Goal: Transaction & Acquisition: Purchase product/service

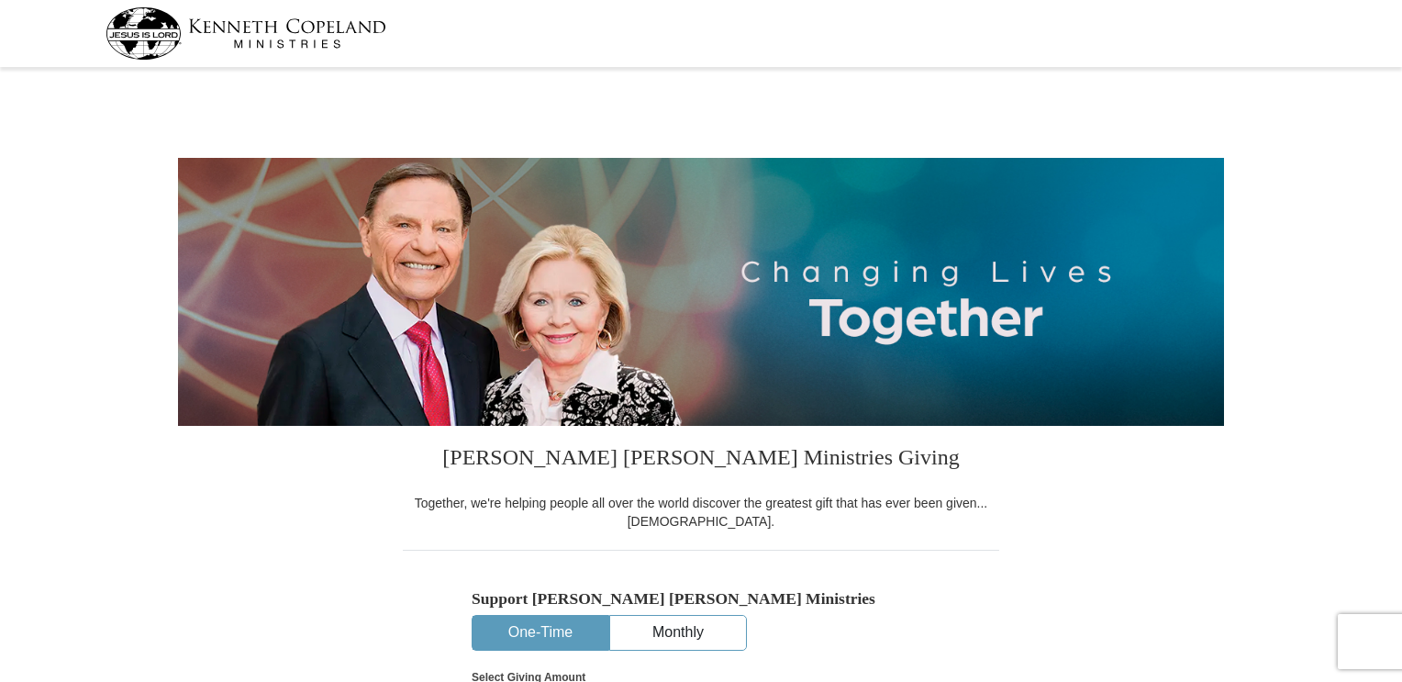
select select "TN"
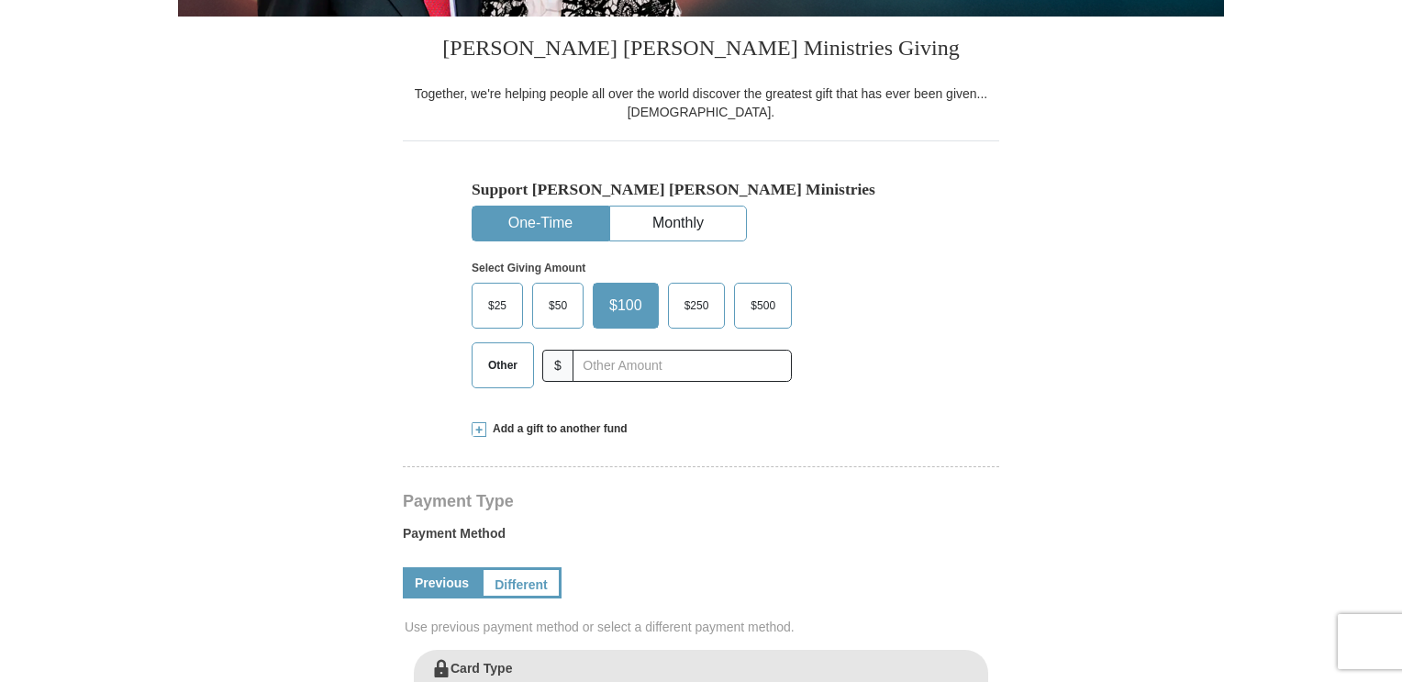
scroll to position [507, 0]
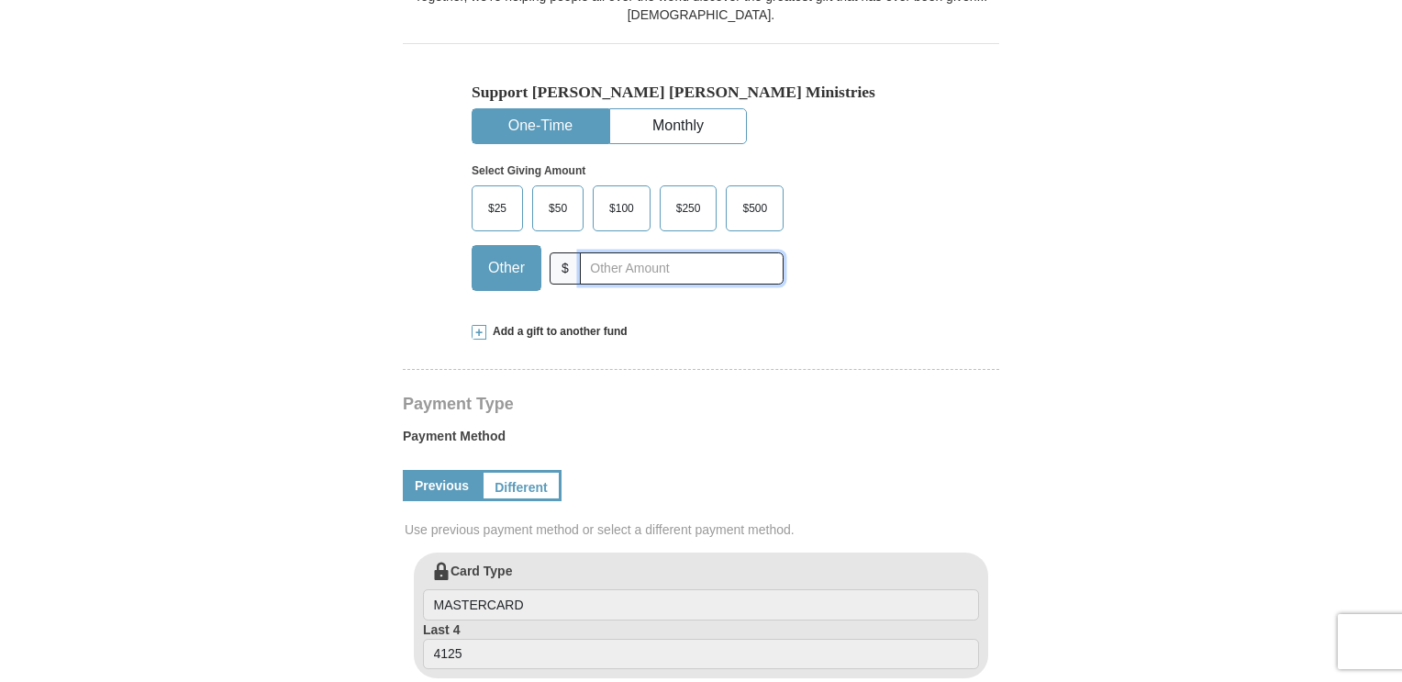
click at [610, 272] on input "text" at bounding box center [682, 268] width 204 height 32
type input "80.00"
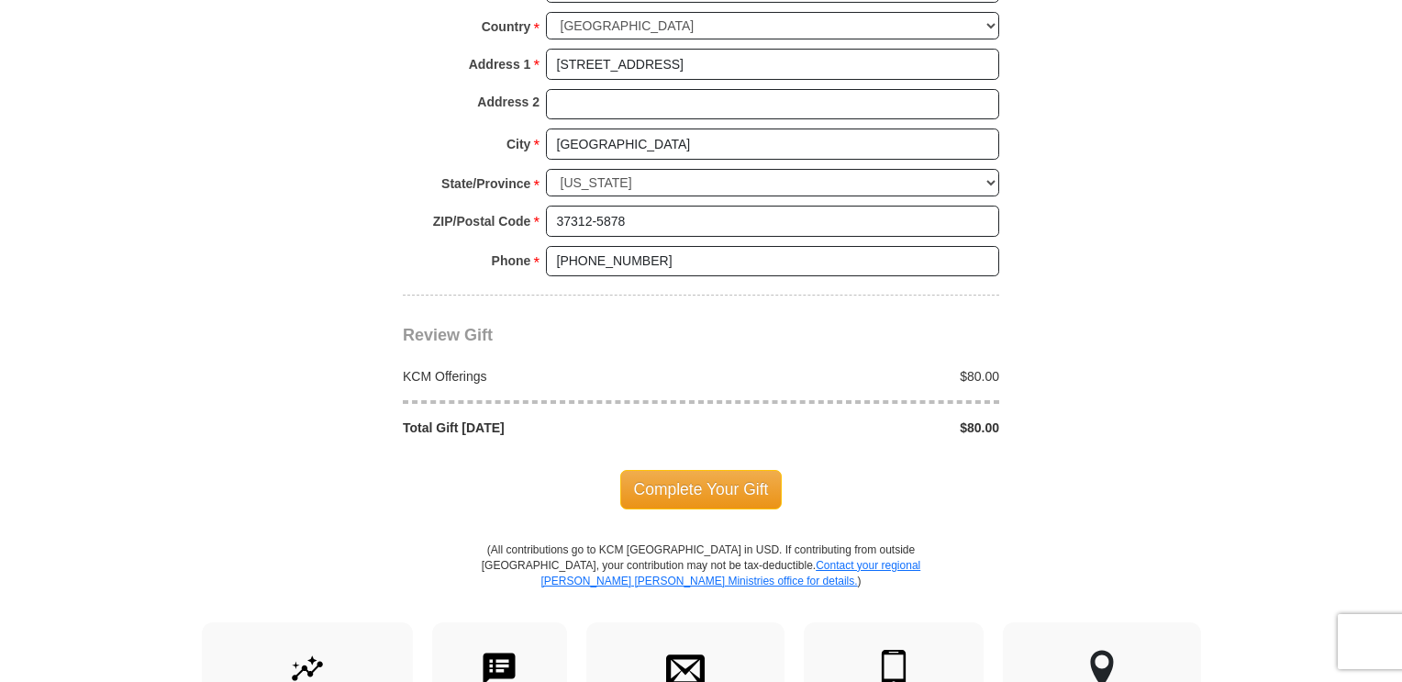
scroll to position [1544, 0]
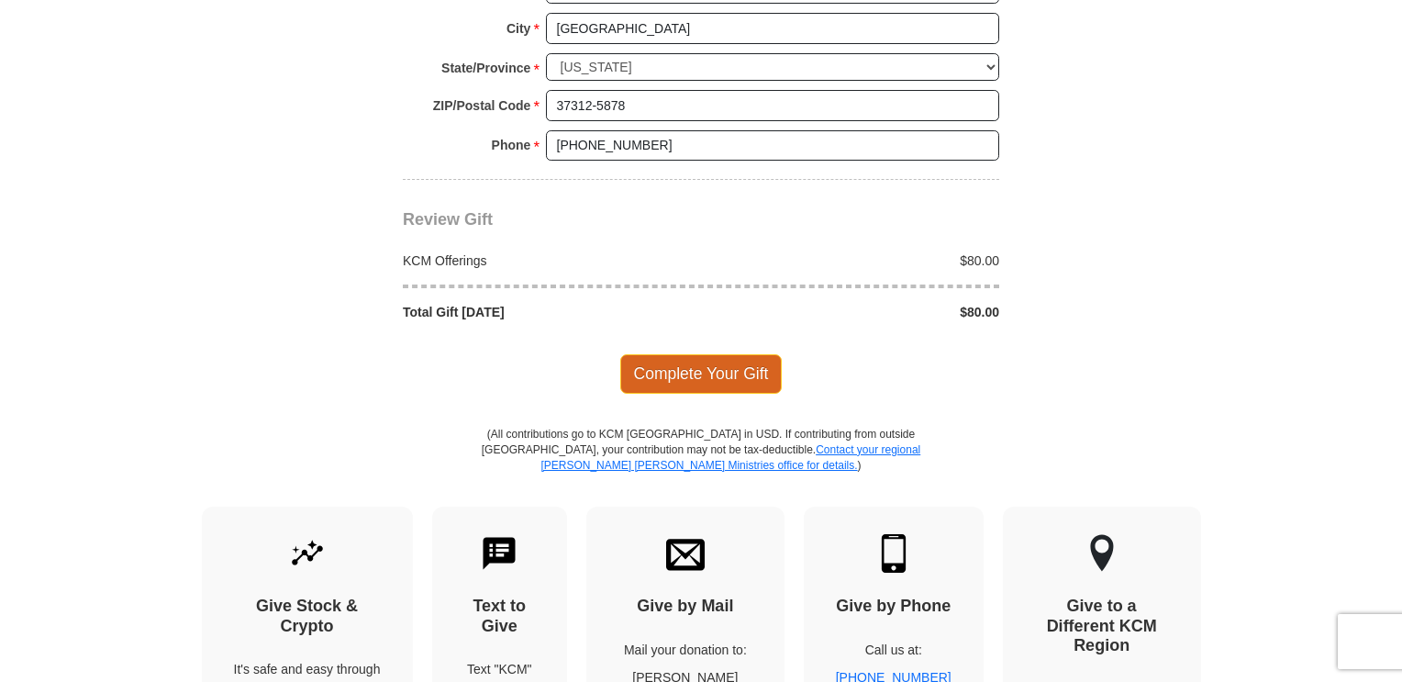
click at [764, 373] on span "Complete Your Gift" at bounding box center [701, 373] width 162 height 39
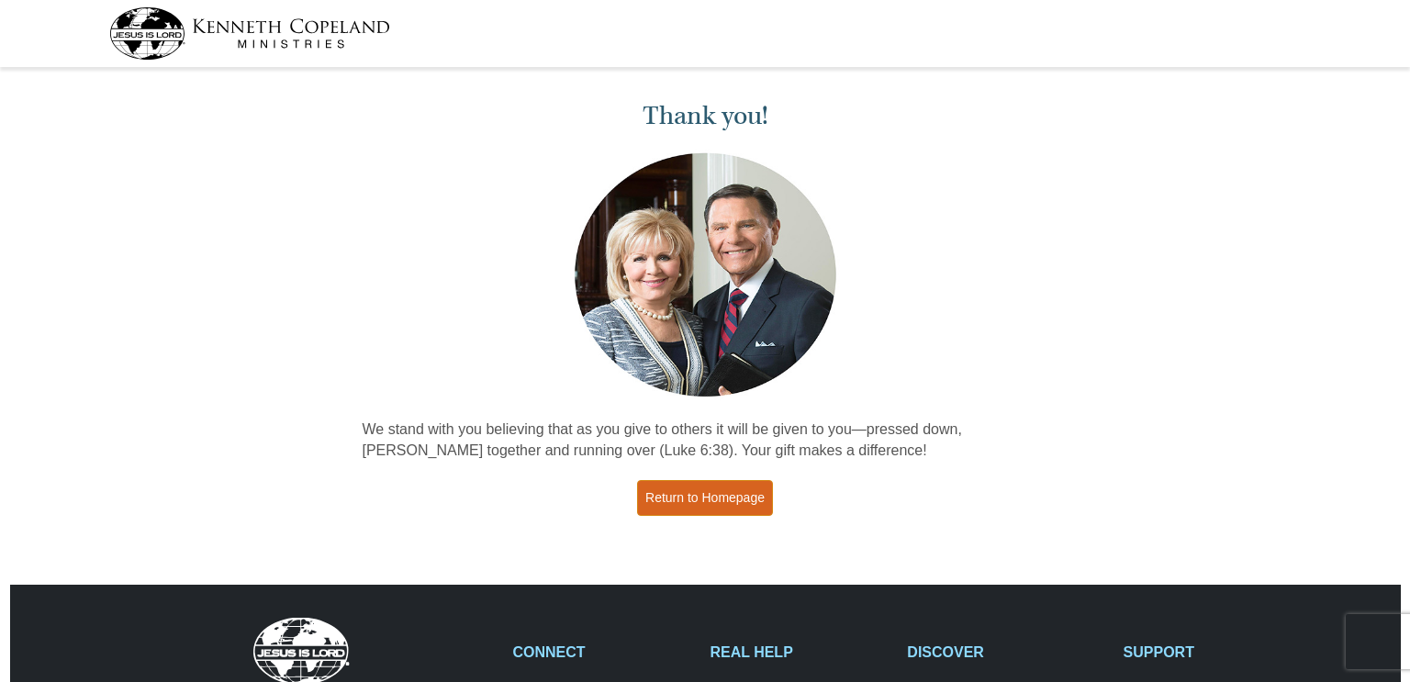
click at [664, 501] on link "Return to Homepage" at bounding box center [705, 498] width 136 height 36
